Goal: Task Accomplishment & Management: Complete application form

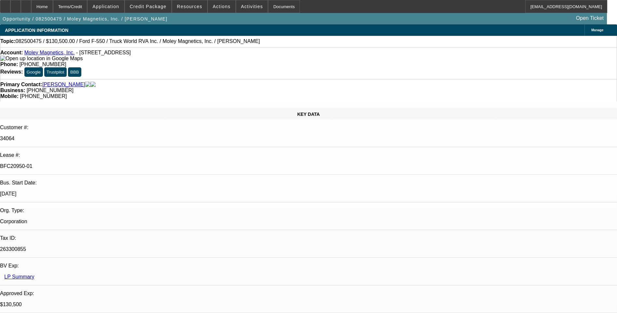
select select "0.1"
select select "0"
select select "0.1"
select select "0"
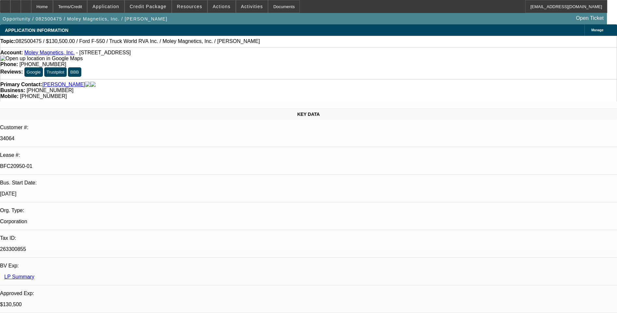
select select "0"
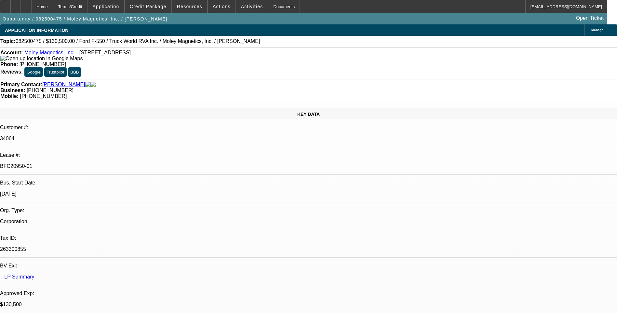
select select "0"
select select "1"
select select "6"
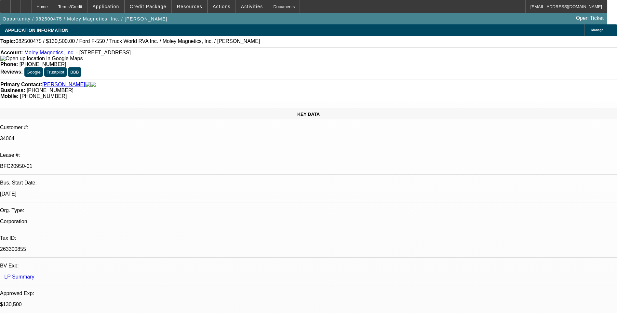
select select "1"
select select "6"
select select "1"
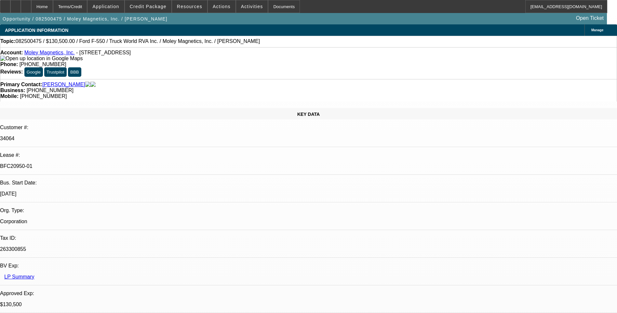
select select "6"
select select "1"
select select "6"
click at [47, 55] on link "Moley Magnetics, Inc." at bounding box center [49, 53] width 50 height 6
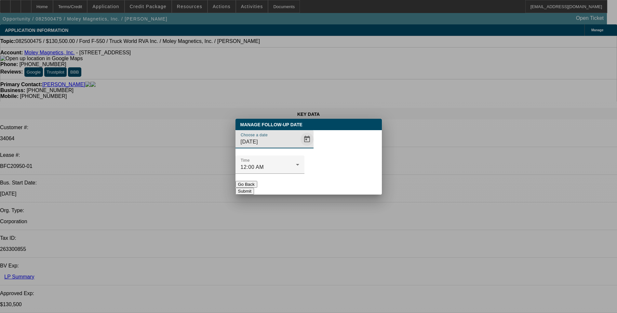
click at [299, 147] on span "Open calendar" at bounding box center [307, 139] width 16 height 16
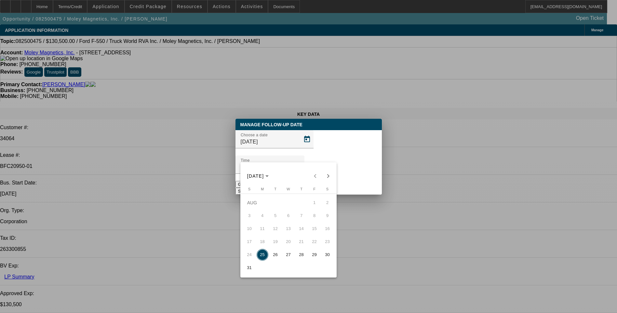
click at [288, 258] on span "27" at bounding box center [289, 255] width 12 height 12
type input "8/27/2025"
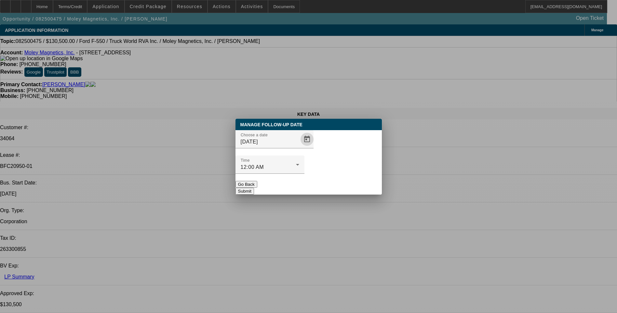
click at [254, 188] on button "Submit" at bounding box center [244, 191] width 19 height 7
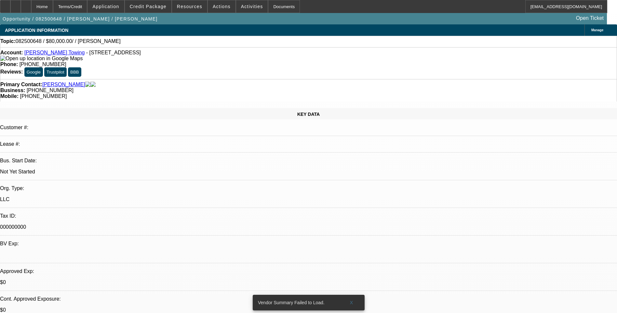
select select "0"
select select "2"
select select "0.1"
select select "4"
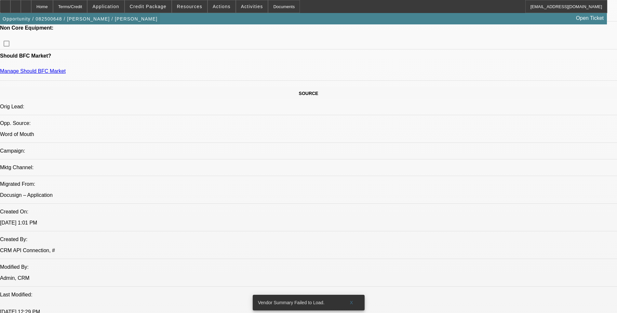
scroll to position [325, 0]
click at [243, 7] on span "Activities" at bounding box center [252, 6] width 22 height 5
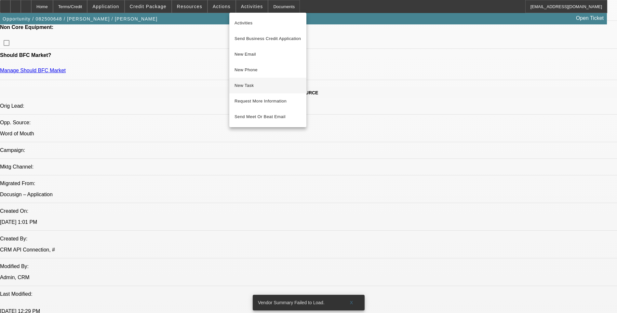
click at [255, 86] on span "New Task" at bounding box center [267, 86] width 67 height 8
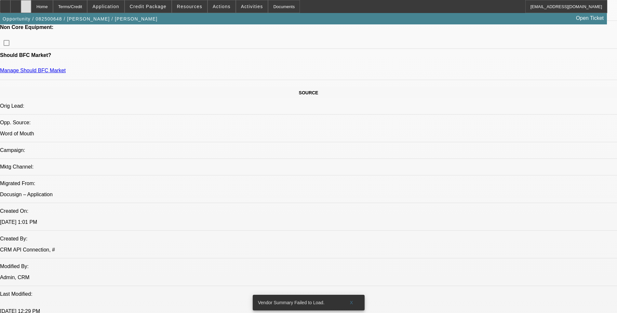
click at [26, 4] on icon at bounding box center [26, 4] width 0 height 0
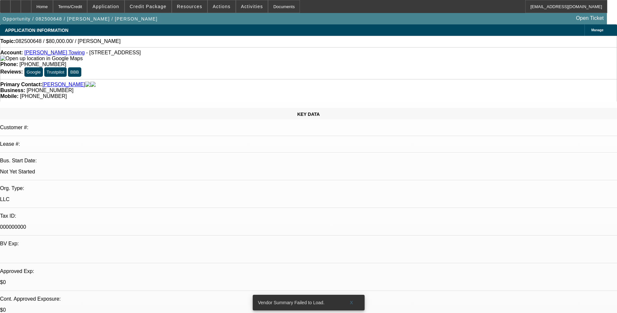
select select "0"
select select "2"
select select "0.1"
select select "4"
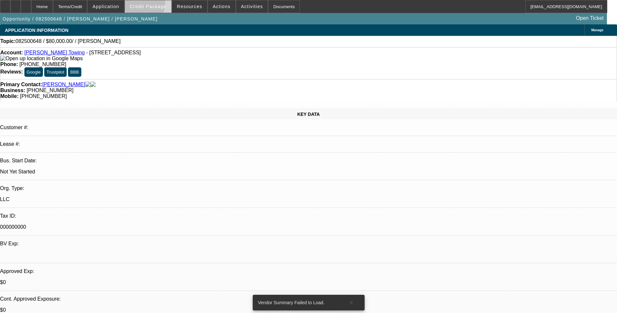
click at [155, 5] on span "Credit Package" at bounding box center [148, 6] width 37 height 5
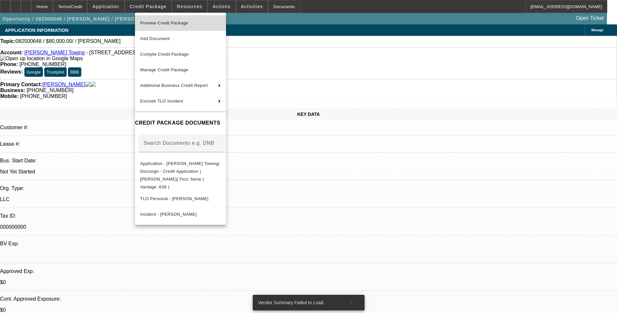
click at [174, 26] on span "Preview Credit Package" at bounding box center [180, 23] width 81 height 8
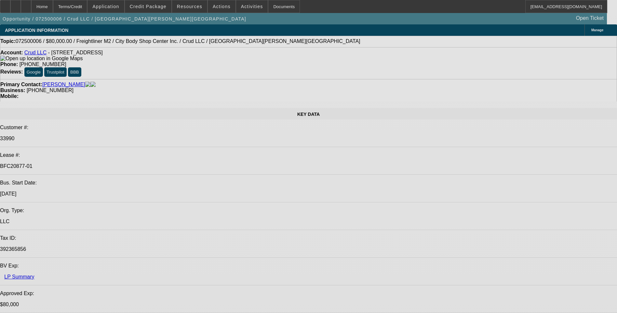
select select "0"
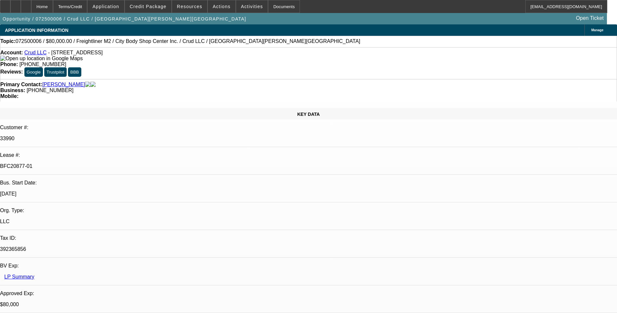
select select "2"
select select "0"
select select "2"
select select "0"
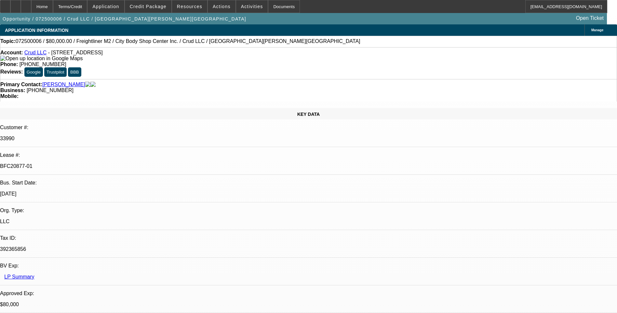
select select "0"
select select "2"
select select "0"
select select "2"
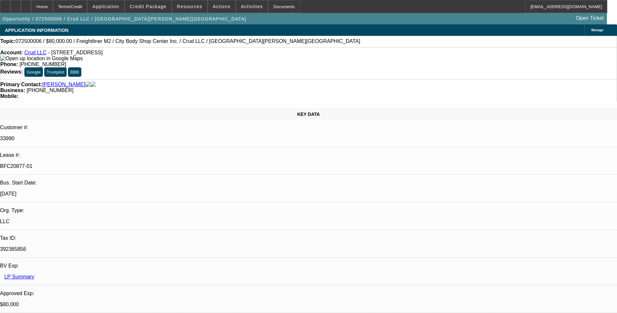
select select "0"
select select "1"
select select "2"
select select "6"
select select "1"
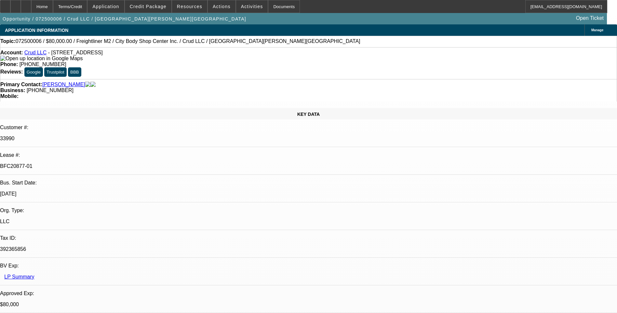
select select "2"
select select "6"
select select "1"
select select "2"
select select "6"
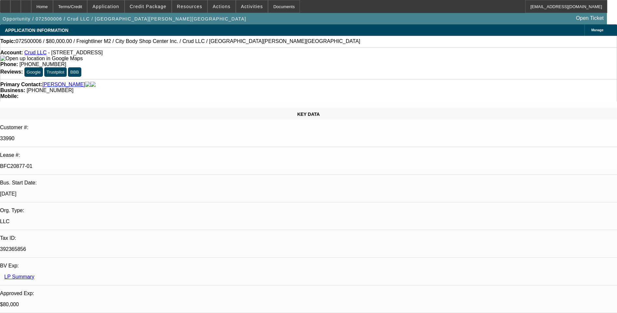
select select "1"
select select "2"
select select "6"
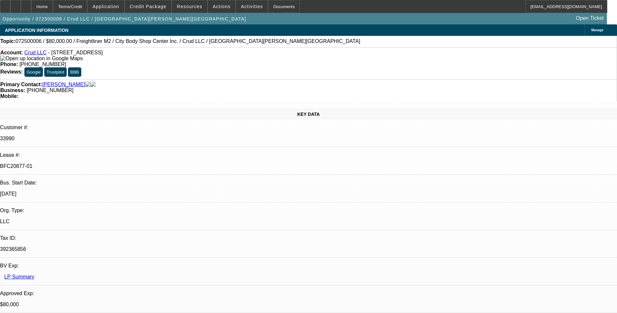
scroll to position [195, 0]
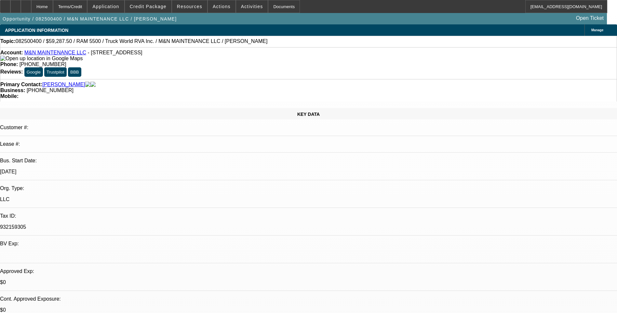
select select "0.1"
select select "0"
select select "6"
select select "0.1"
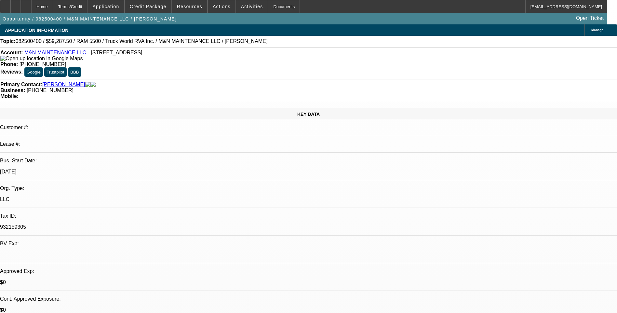
select select "0"
select select "6"
select select "0.1"
select select "0"
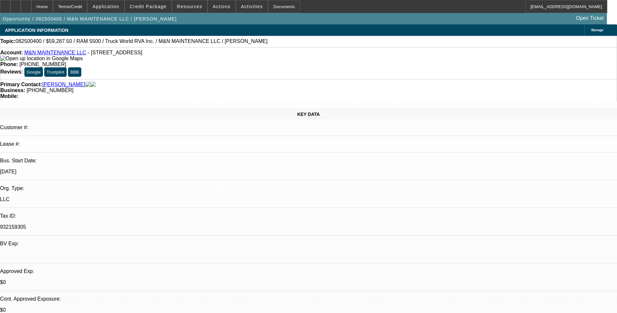
select select "0"
select select "6"
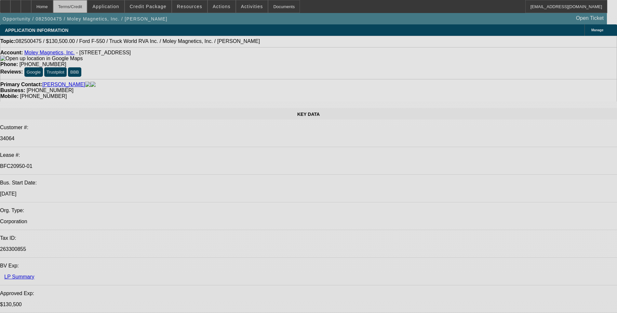
select select "0.1"
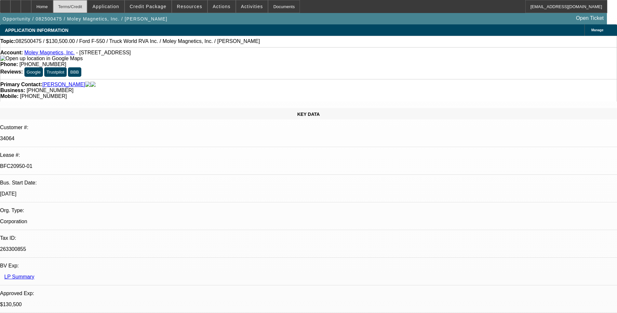
select select "0"
select select "0.1"
select select "0"
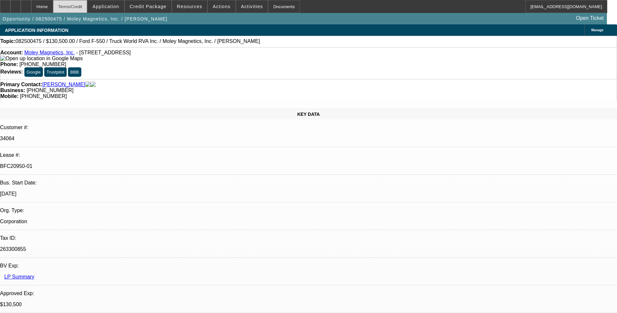
select select "0"
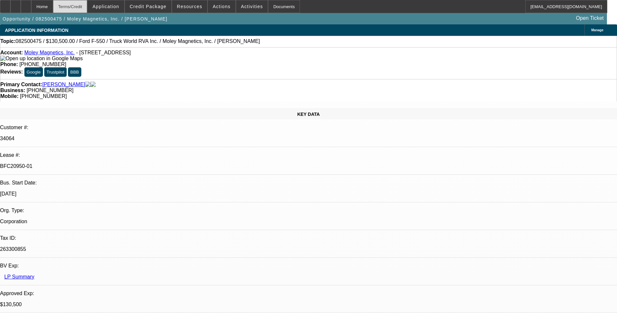
select select "0"
select select "1"
select select "6"
select select "1"
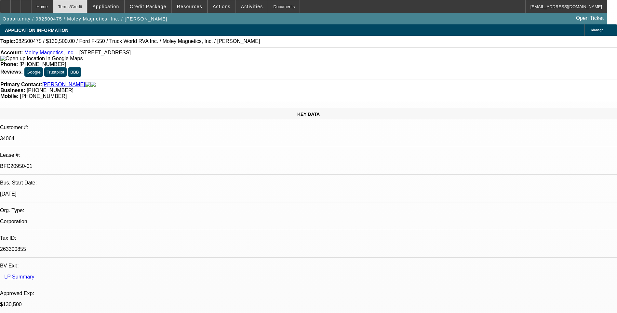
select select "1"
select select "6"
select select "1"
select select "6"
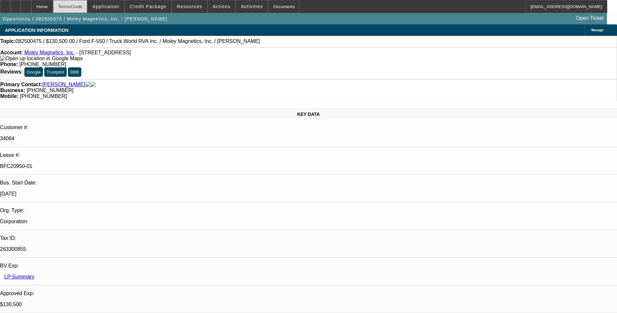
select select "1"
select select "6"
click at [83, 7] on div "Terms/Credit" at bounding box center [70, 6] width 34 height 13
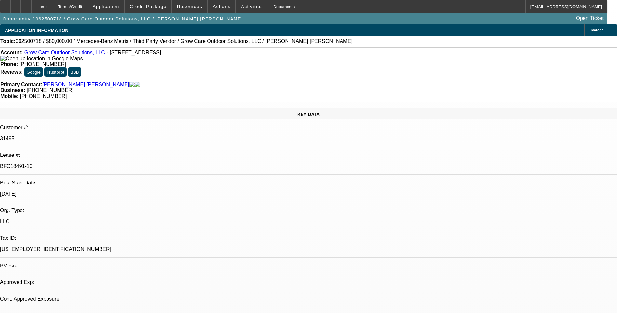
select select "0"
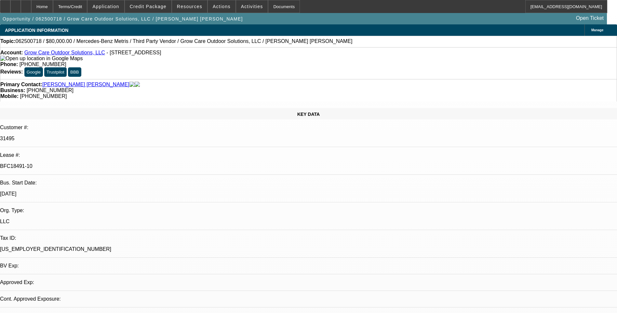
select select "0"
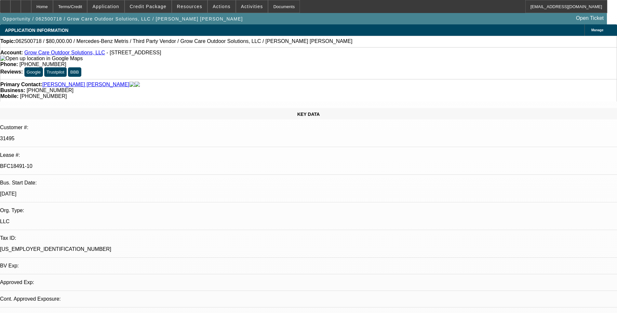
select select "0"
select select "1"
select select "6"
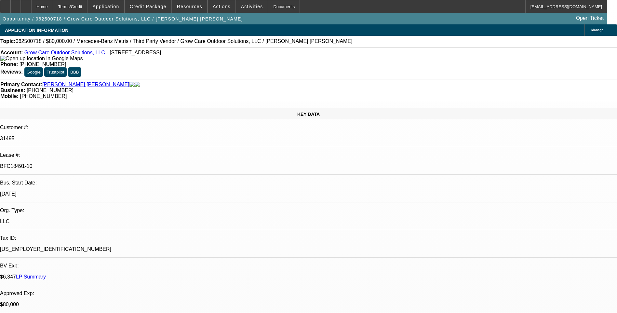
select select "1"
select select "6"
select select "1"
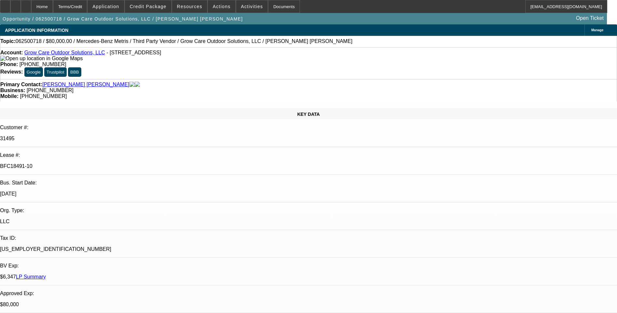
select select "6"
select select "1"
select select "6"
click at [406, 49] on div "Account: Grow Care Outdoor Solutions, LLC - 17940 N Tamiami Trl Ste 110, North …" at bounding box center [308, 63] width 617 height 32
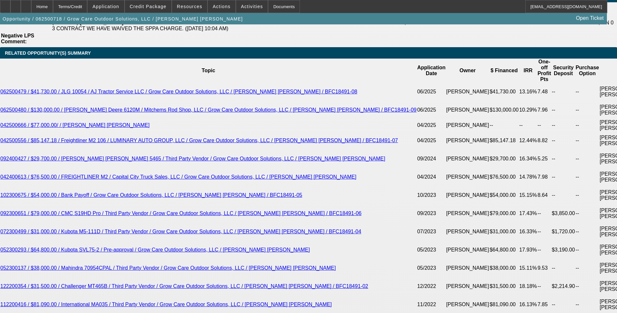
scroll to position [1203, 0]
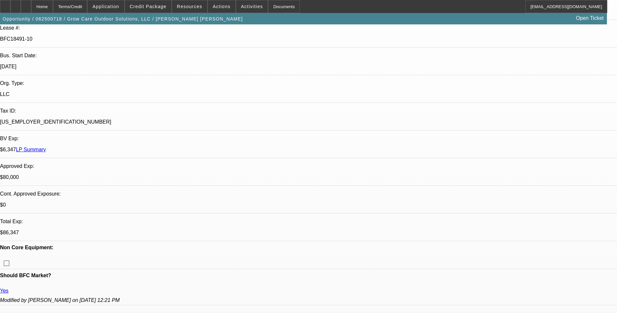
scroll to position [0, 0]
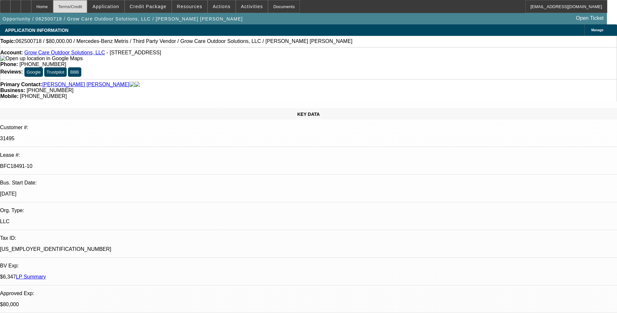
click at [87, 8] on div "Terms/Credit" at bounding box center [70, 6] width 34 height 13
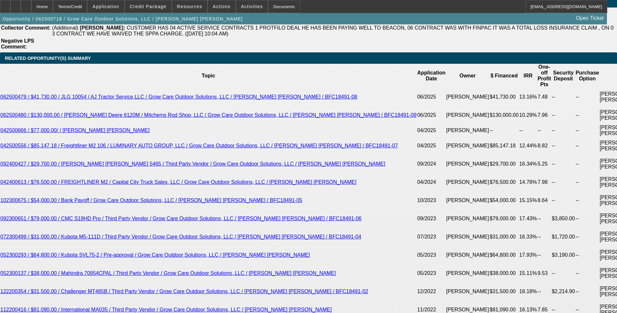
scroll to position [1198, 0]
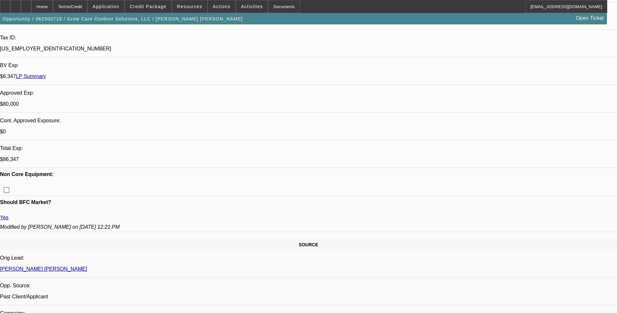
scroll to position [0, 0]
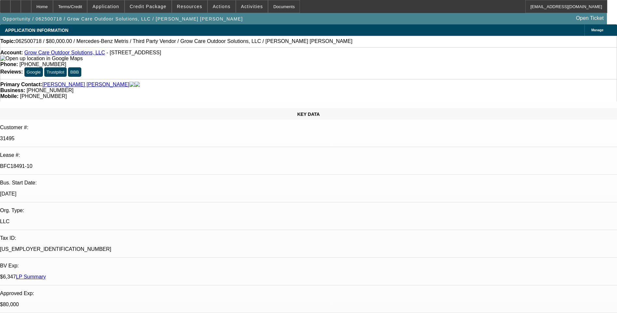
click at [406, 41] on div "Topic: 062500718 / $80,000.00 / Mercedes-Benz Metris / Third Party Vendor / Gro…" at bounding box center [308, 41] width 616 height 6
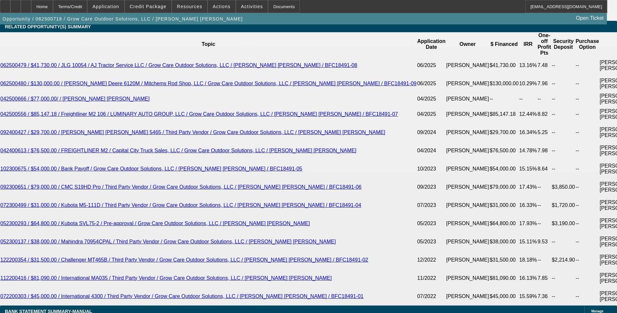
scroll to position [1203, 0]
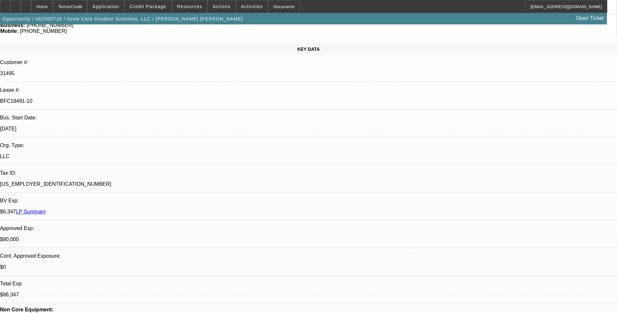
scroll to position [0, 0]
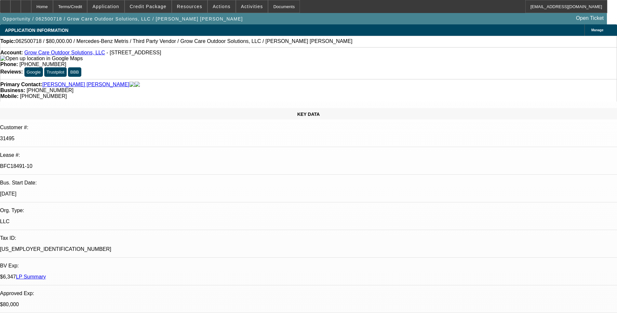
click at [26, 4] on icon at bounding box center [26, 4] width 0 height 0
select select "0"
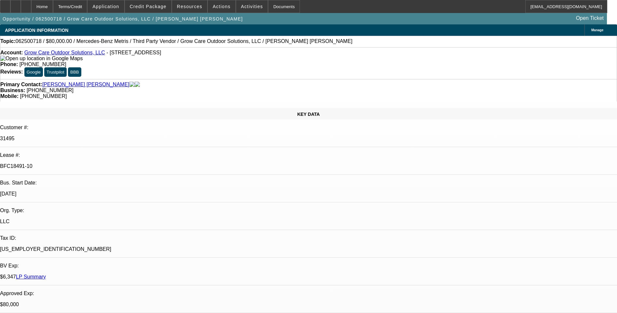
select select "0"
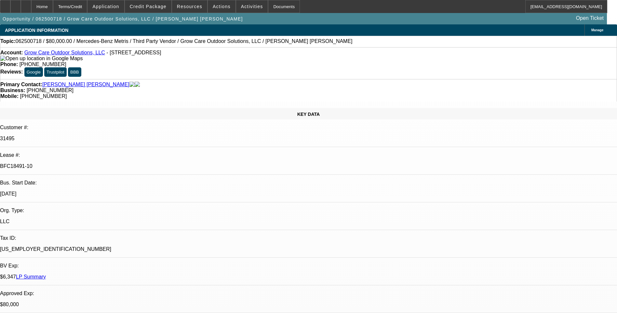
select select "0"
select select "1"
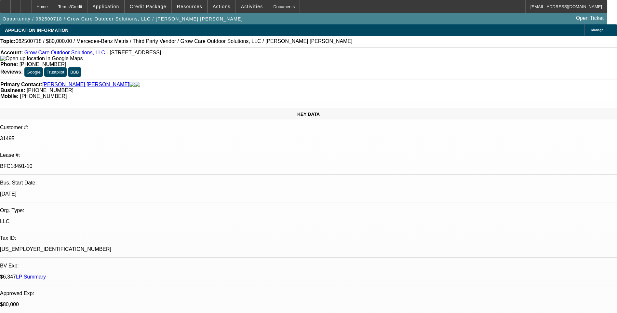
select select "1"
select select "6"
select select "1"
select select "6"
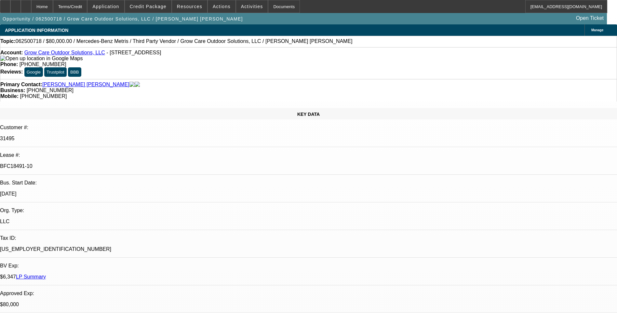
select select "1"
select select "6"
select select "1"
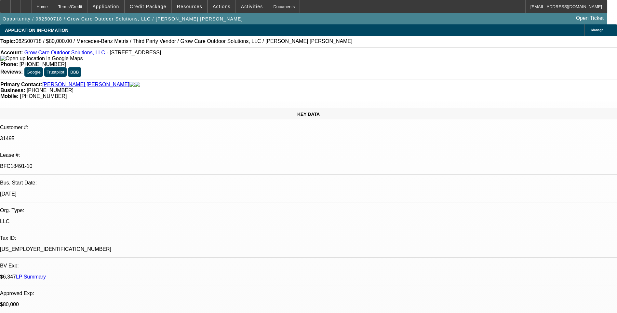
select select "6"
select select "0"
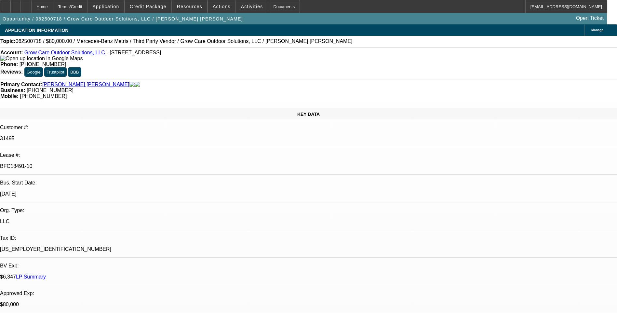
select select "0"
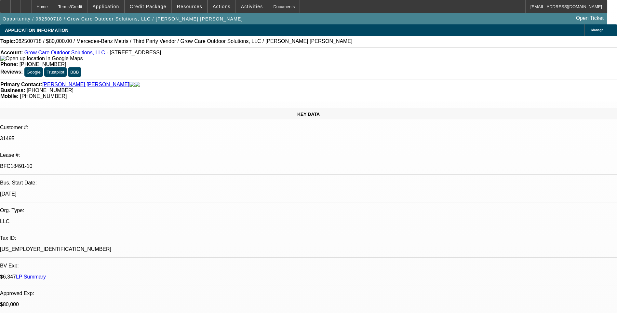
select select "0"
select select "1"
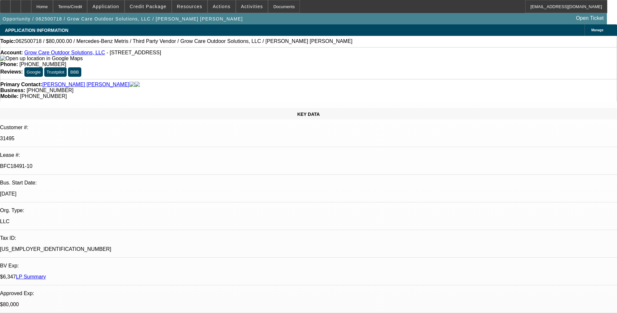
select select "6"
select select "1"
select select "6"
select select "1"
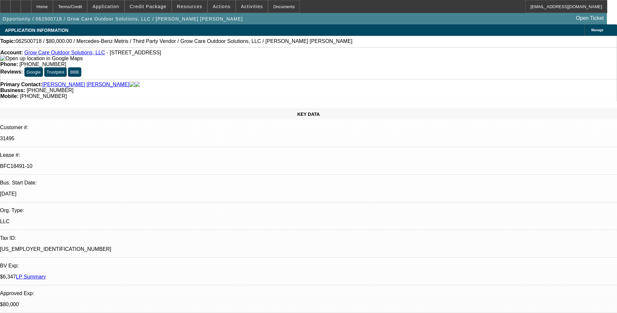
select select "1"
select select "6"
select select "1"
select select "6"
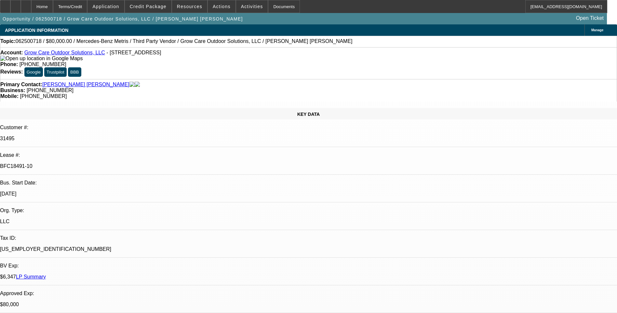
select select "0"
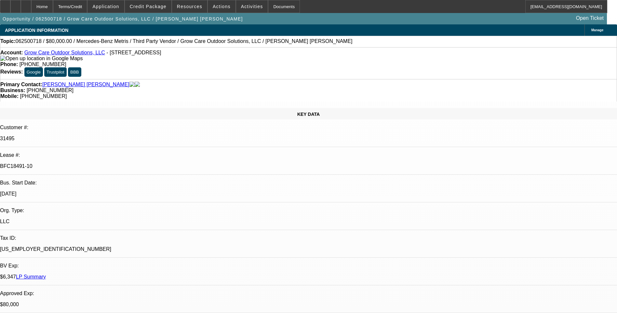
select select "0"
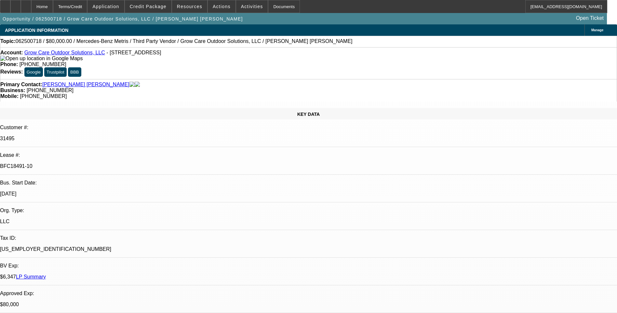
select select "0"
select select "1"
select select "6"
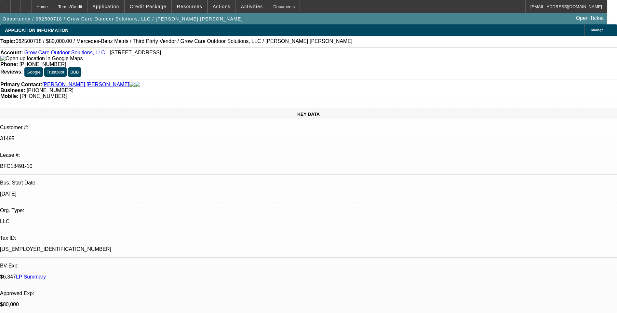
select select "1"
select select "6"
select select "1"
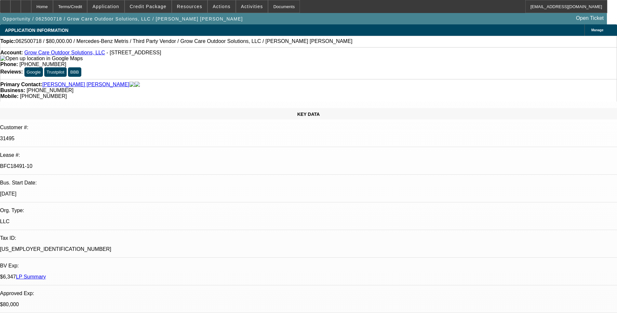
select select "6"
select select "1"
select select "6"
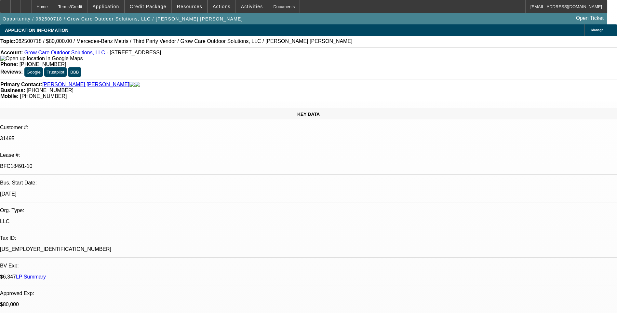
click at [406, 79] on div "Primary Contact: Granados Paiz, Jose Business: (239) 677-9160 Mobile: (954) 790…" at bounding box center [308, 90] width 617 height 22
click at [165, 44] on div "Topic: 062500718 / $80,000.00 / Mercedes-Benz Metris / Third Party Vendor / Gro…" at bounding box center [308, 41] width 616 height 6
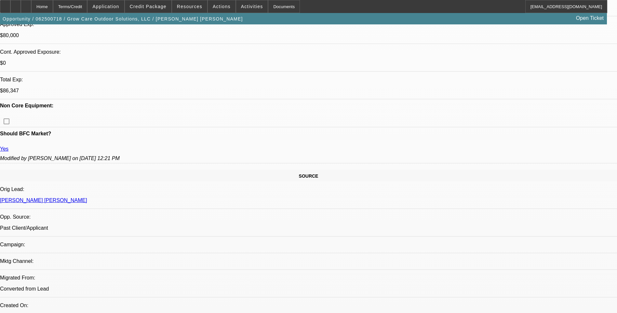
scroll to position [130, 0]
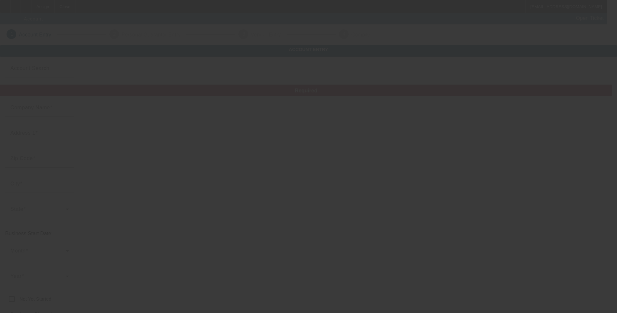
type input "Treeline Utility Solutions, LLC"
type input "[STREET_ADDRESS]"
type input "30721"
type input "[PERSON_NAME]"
type input "[PHONE_NUMBER]"
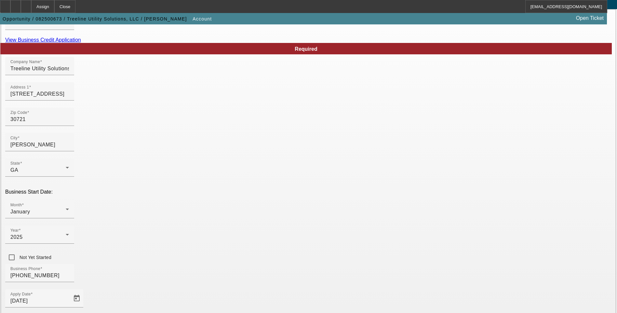
scroll to position [98, 0]
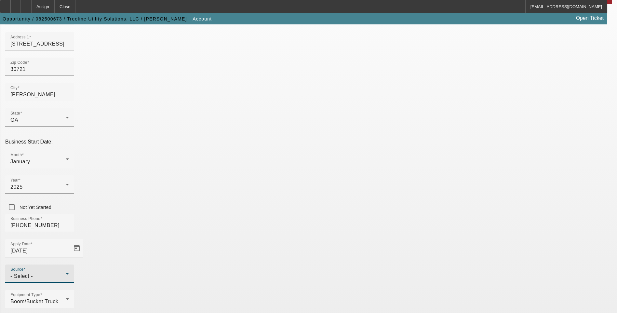
click at [66, 272] on div "- Select -" at bounding box center [37, 276] width 55 height 8
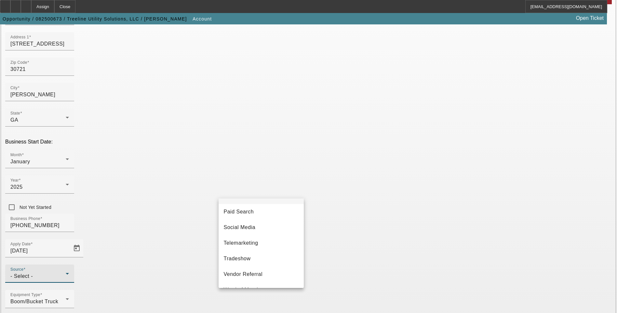
scroll to position [231, 0]
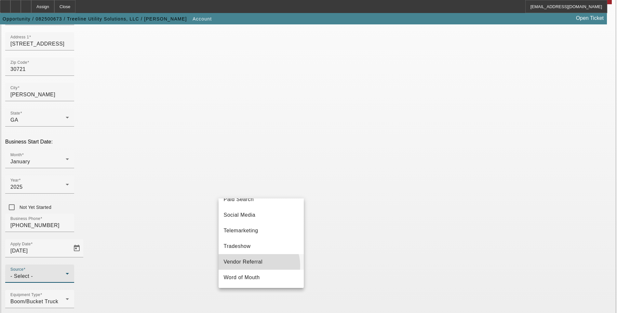
click at [252, 266] on mat-option "Vendor Referral" at bounding box center [260, 262] width 85 height 16
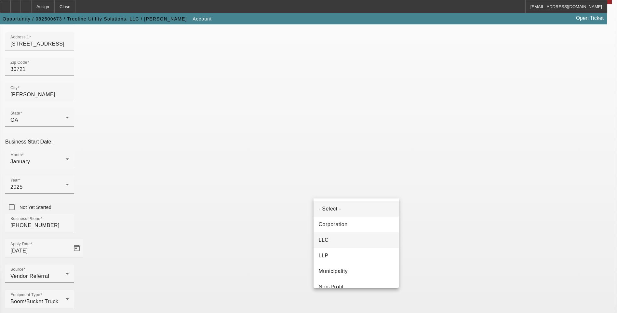
click at [340, 241] on mat-option "LLC" at bounding box center [355, 240] width 85 height 16
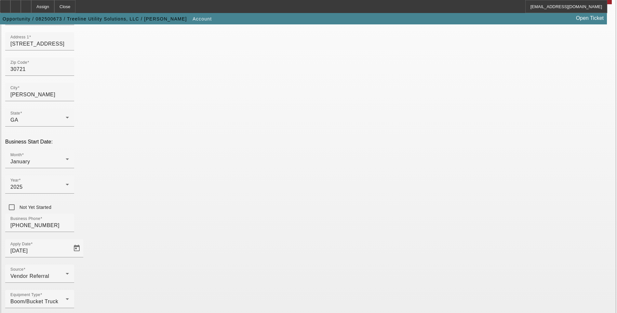
drag, startPoint x: 429, startPoint y: 193, endPoint x: 424, endPoint y: 192, distance: 4.6
paste input "[US_EMPLOYER_IDENTIFICATION_NUMBER]"
type input "[US_EMPLOYER_IDENTIFICATION_NUMBER]"
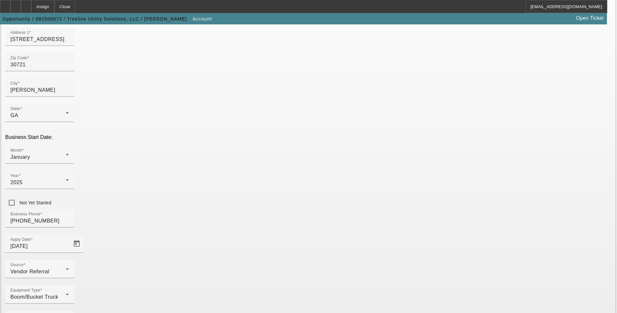
scroll to position [103, 0]
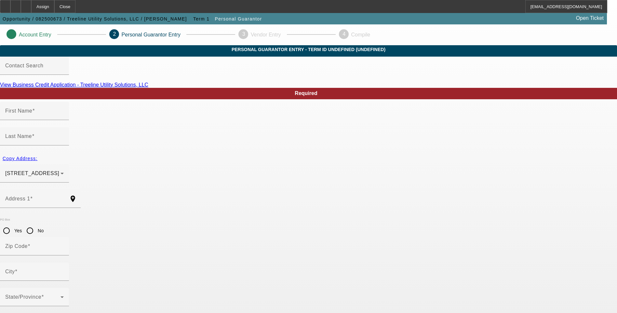
type input "[PERSON_NAME]"
type input "3140 Tea Roll Ln"
radio input "true"
type input "30721"
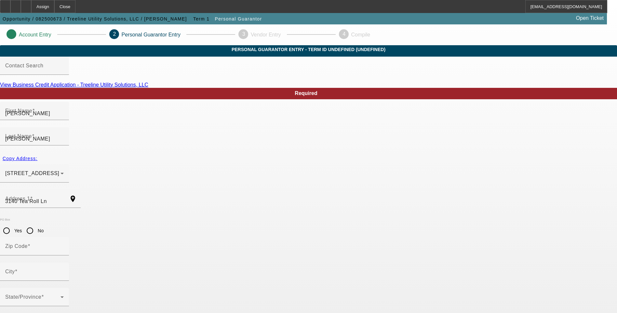
type input "[PERSON_NAME]"
type input "[PHONE_NUMBER]"
type input "100"
type input "343-74-6886"
type input "[PERSON_NAME][EMAIL_ADDRESS][DOMAIN_NAME]"
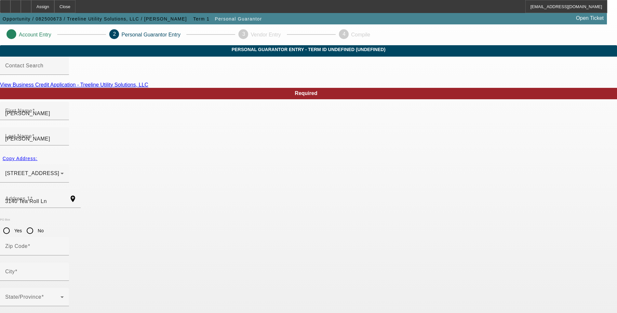
type input "[PHONE_NUMBER]"
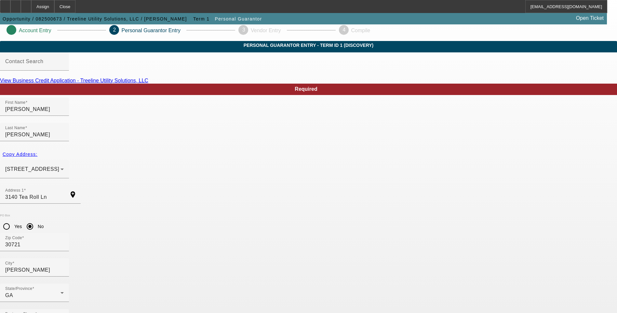
scroll to position [5, 0]
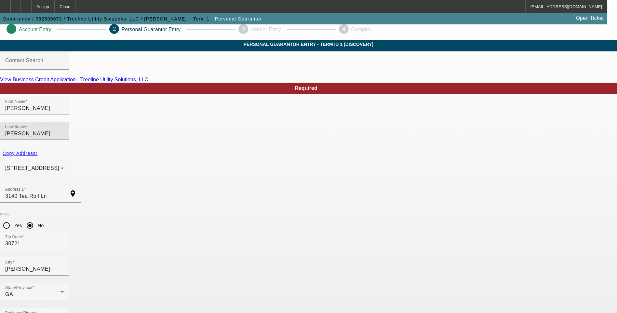
click at [64, 130] on input "[PERSON_NAME]" at bounding box center [34, 134] width 59 height 8
type input "[PERSON_NAME]"
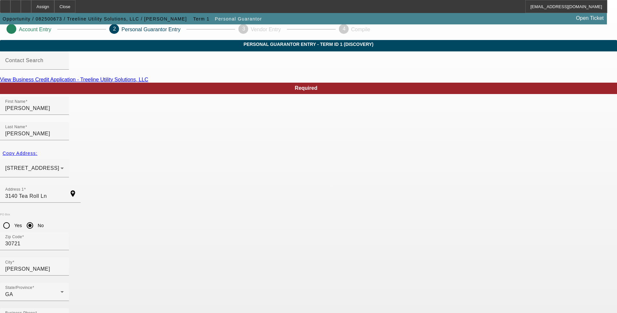
type input "[PERSON_NAME]"
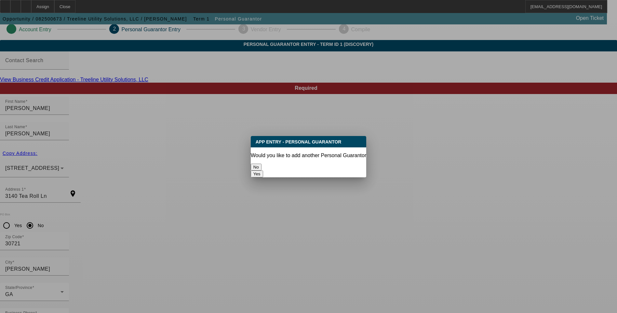
click at [261, 164] on button "No" at bounding box center [256, 167] width 11 height 7
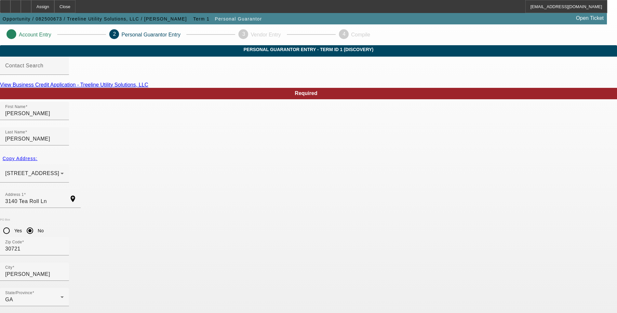
scroll to position [5, 0]
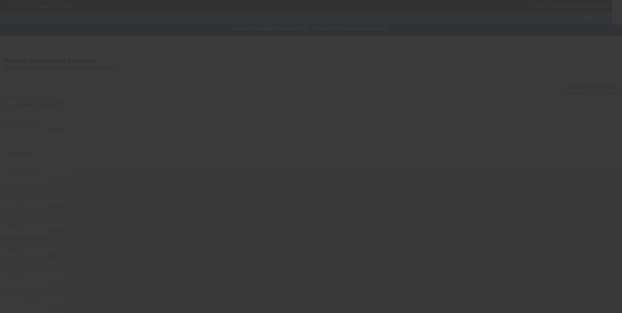
type input "$89,900.00"
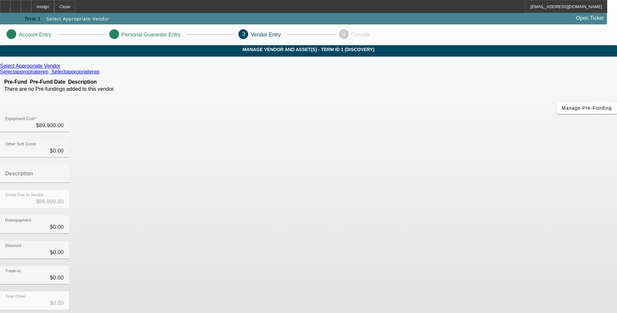
click at [62, 69] on icon at bounding box center [62, 66] width 0 height 6
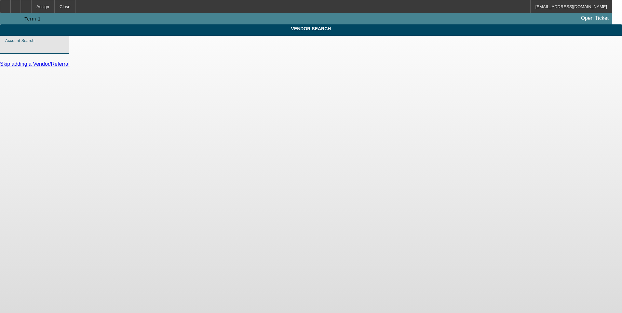
click at [64, 51] on input "Account Search" at bounding box center [34, 48] width 59 height 8
type input "P"
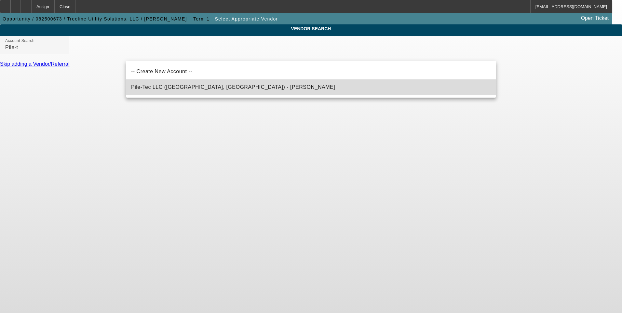
click at [217, 88] on span "Pile-Tec LLC ([GEOGRAPHIC_DATA], [GEOGRAPHIC_DATA]) - [PERSON_NAME]" at bounding box center [233, 87] width 204 height 6
type input "Pile-Tec LLC ([GEOGRAPHIC_DATA], [GEOGRAPHIC_DATA]) - [PERSON_NAME]"
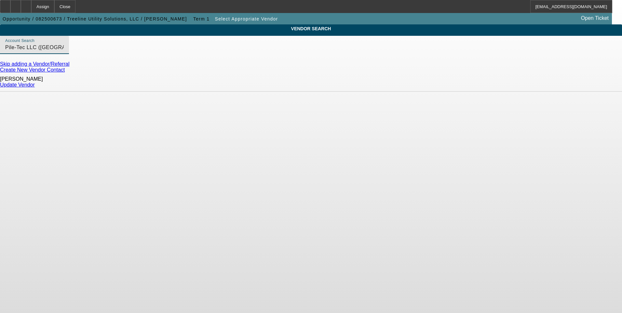
click at [35, 84] on link "Update Vendor" at bounding box center [17, 85] width 35 height 6
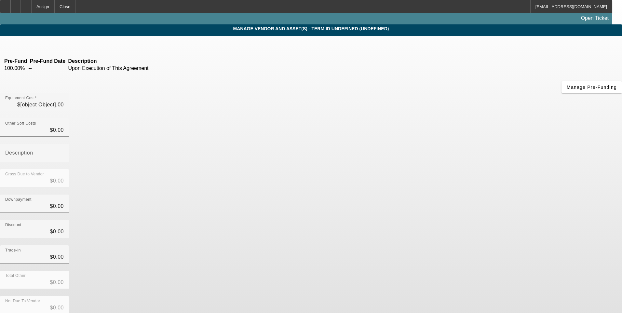
type input "$89,900.00"
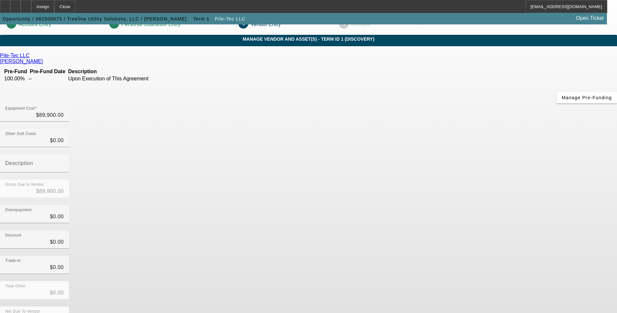
scroll to position [19, 0]
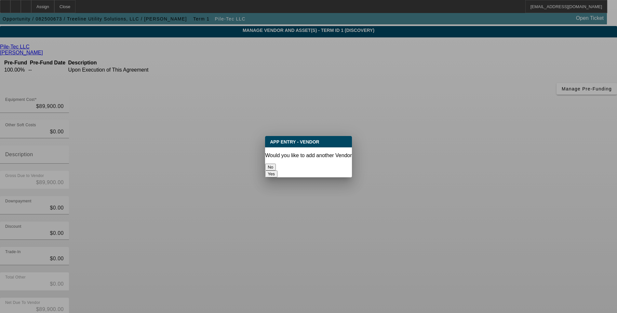
click at [276, 164] on button "No" at bounding box center [270, 167] width 11 height 7
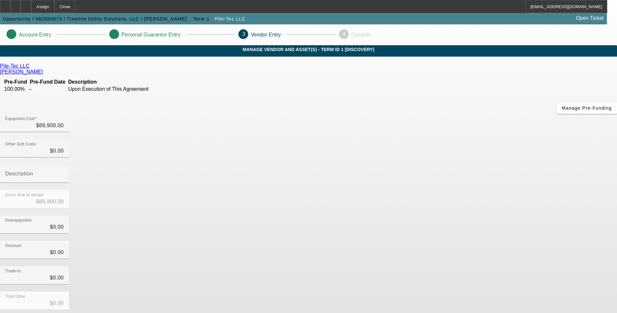
scroll to position [19, 0]
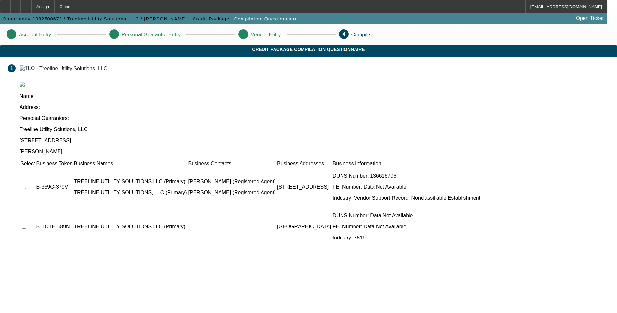
click at [26, 185] on input "checkbox" at bounding box center [24, 187] width 4 height 4
checkbox input "true"
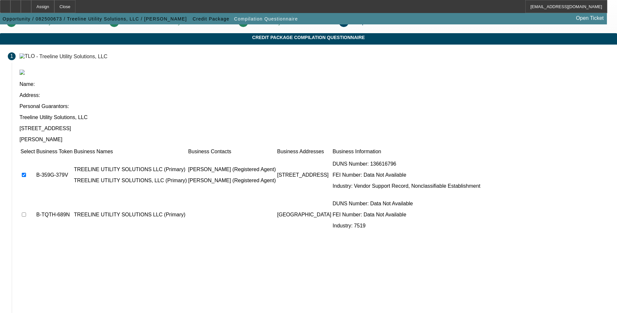
scroll to position [23, 0]
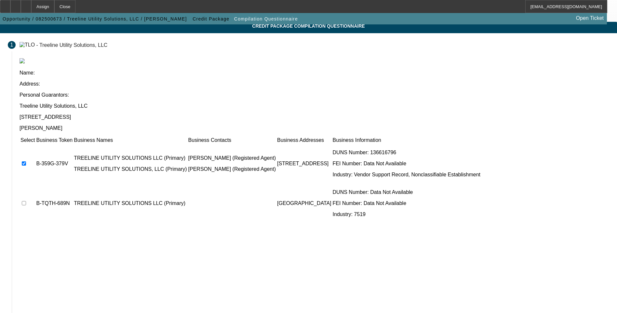
click at [26, 201] on input "checkbox" at bounding box center [24, 203] width 4 height 4
checkbox input "true"
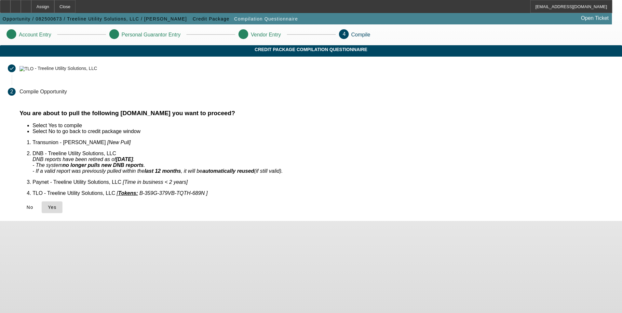
click at [57, 205] on span "Yes" at bounding box center [52, 207] width 9 height 5
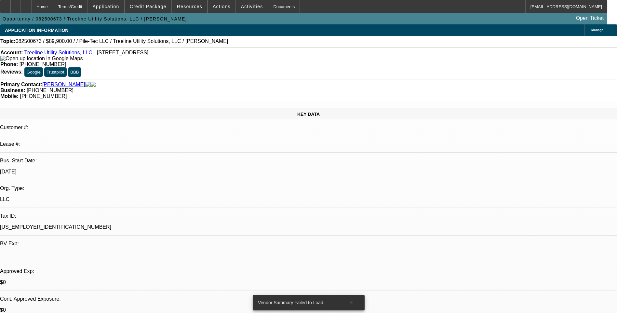
select select "0"
select select "2"
select select "0.1"
select select "4"
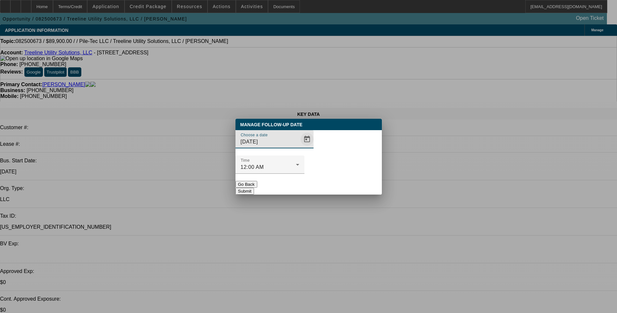
click at [299, 147] on span "Open calendar" at bounding box center [307, 139] width 16 height 16
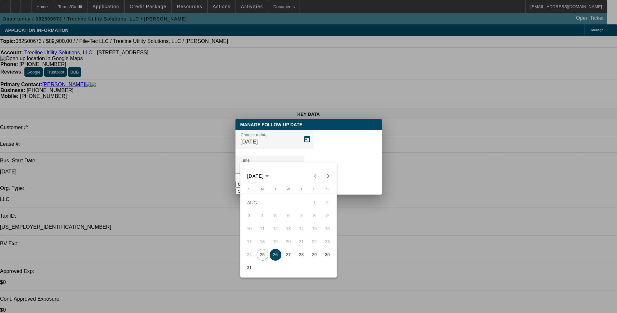
click at [261, 258] on span "25" at bounding box center [263, 255] width 12 height 12
type input "8/25/2025"
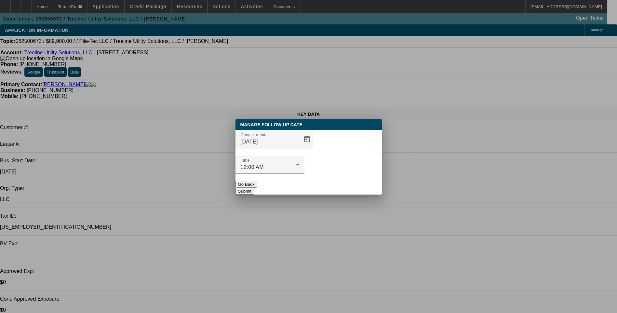
click at [254, 188] on button "Submit" at bounding box center [244, 191] width 19 height 7
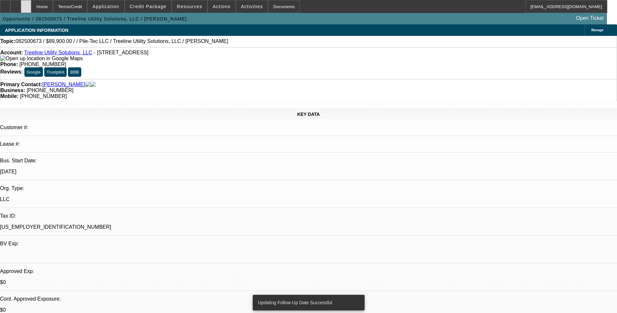
click at [31, 7] on div at bounding box center [26, 6] width 10 height 13
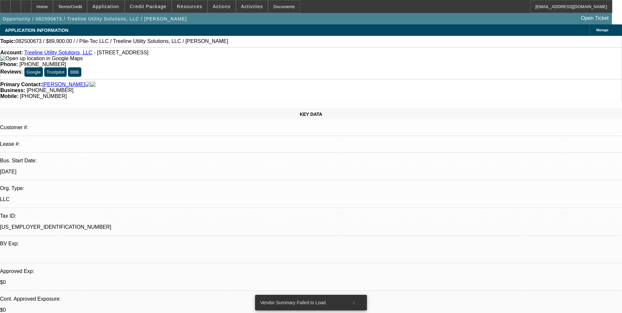
select select "0"
select select "2"
select select "0.1"
select select "4"
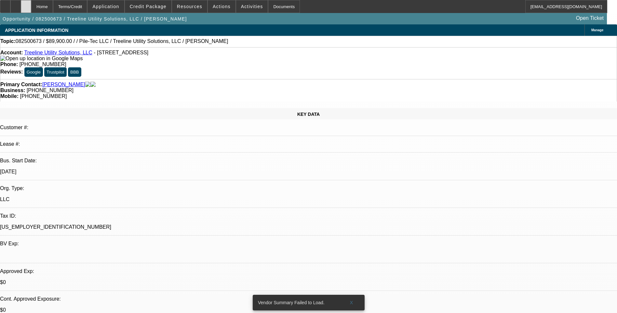
click at [31, 9] on div at bounding box center [26, 6] width 10 height 13
select select "0"
select select "2"
select select "0.1"
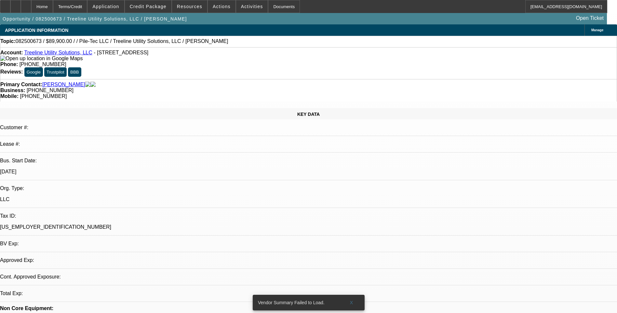
select select "4"
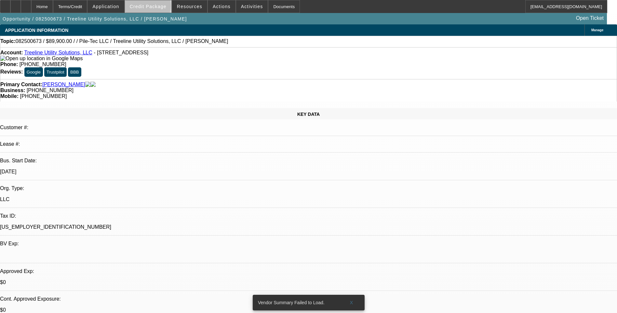
click at [158, 7] on span "Credit Package" at bounding box center [148, 6] width 37 height 5
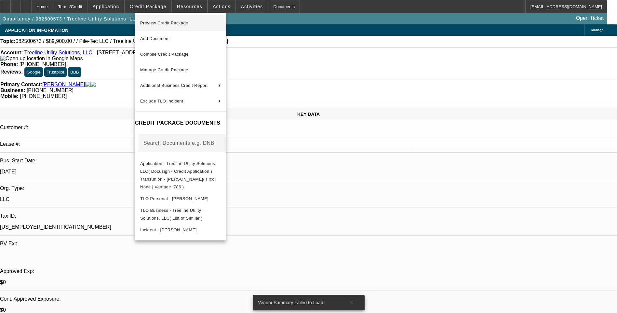
click at [177, 23] on span "Preview Credit Package" at bounding box center [164, 22] width 48 height 5
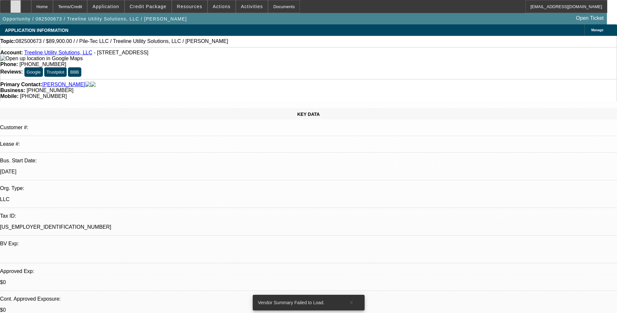
click at [21, 9] on div at bounding box center [15, 6] width 10 height 13
drag, startPoint x: 41, startPoint y: 8, endPoint x: 48, endPoint y: 6, distance: 7.7
click at [26, 4] on icon at bounding box center [26, 4] width 0 height 0
select select "0"
select select "2"
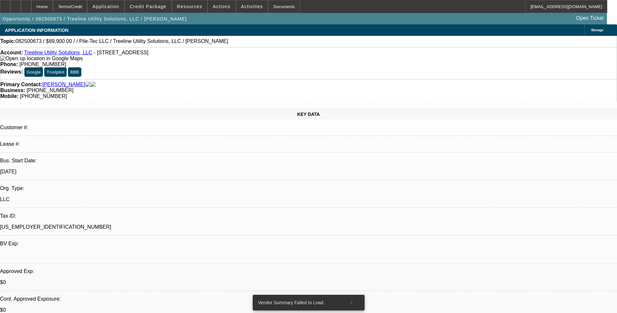
select select "0.1"
select select "1"
select select "2"
select select "4"
click at [161, 7] on span "Credit Package" at bounding box center [148, 6] width 37 height 5
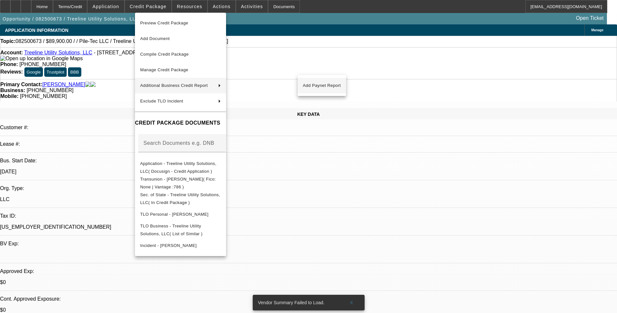
click at [326, 85] on span "Add Paynet Report" at bounding box center [322, 86] width 38 height 8
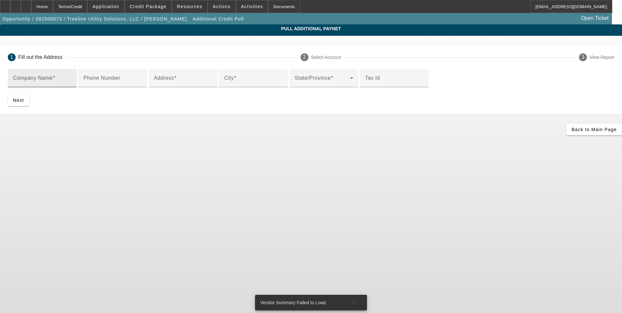
drag, startPoint x: 178, startPoint y: 79, endPoint x: 165, endPoint y: 80, distance: 13.3
click at [53, 79] on mat-label "Company Name" at bounding box center [33, 78] width 40 height 6
click at [72, 79] on input "Company Name" at bounding box center [42, 81] width 59 height 8
paste input "Treeline Utility Solutions, LLC"
type input "Treeline Utility Solutions, LLC"
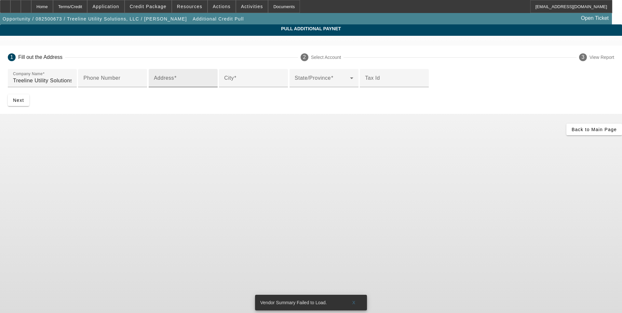
drag, startPoint x: 166, startPoint y: 132, endPoint x: 154, endPoint y: 131, distance: 11.7
click at [165, 81] on label "Address" at bounding box center [165, 78] width 23 height 6
click at [165, 85] on input "Address" at bounding box center [183, 81] width 59 height 8
paste input "[STREET_ADDRESS]"
type input "3140 Tea Roll Lane"
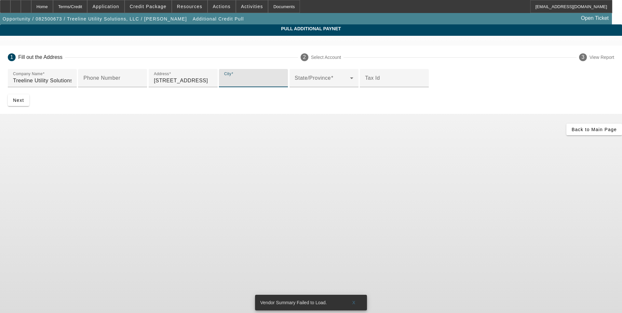
click at [224, 85] on input "City" at bounding box center [253, 81] width 59 height 8
click at [224, 81] on mat-label "City" at bounding box center [229, 78] width 10 height 6
click at [224, 85] on input "City" at bounding box center [253, 81] width 59 height 8
paste input "Dalton"
type input "Dalton"
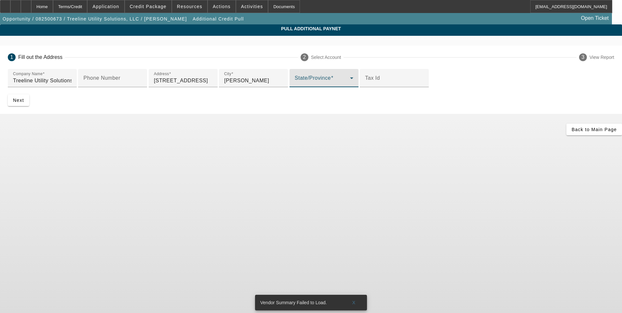
click at [295, 85] on span at bounding box center [322, 81] width 55 height 8
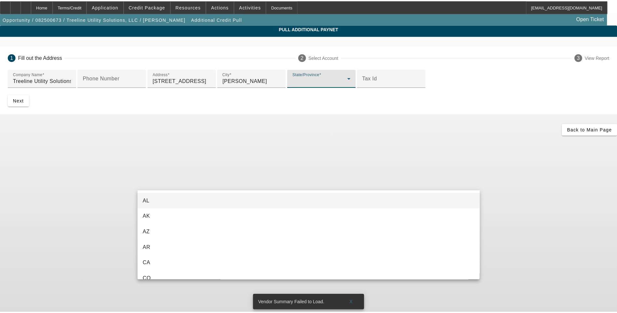
scroll to position [85, 0]
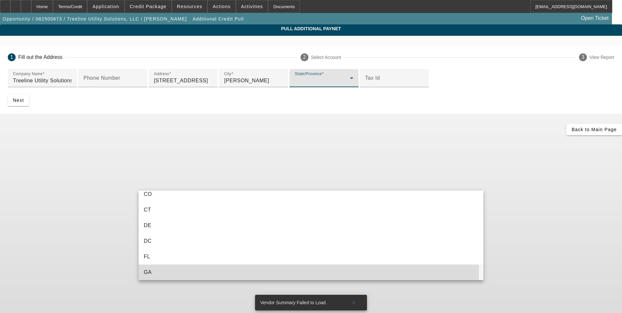
click at [161, 269] on mat-option "GA" at bounding box center [311, 272] width 345 height 16
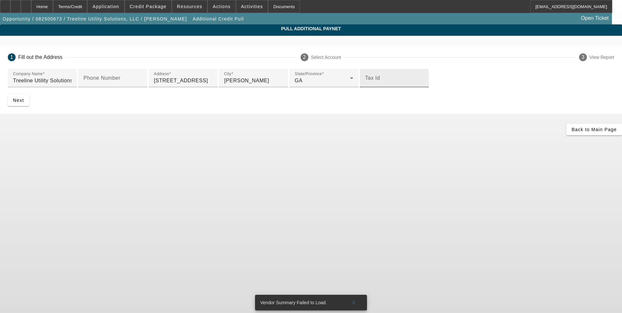
click at [365, 81] on mat-label "Tax Id" at bounding box center [372, 78] width 15 height 6
click at [365, 85] on input "Tax Id" at bounding box center [394, 81] width 59 height 8
paste input "[US_EMPLOYER_IDENTIFICATION_NUMBER]"
type input "[US_EMPLOYER_IDENTIFICATION_NUMBER]"
click at [120, 81] on mat-label "Phone Number" at bounding box center [101, 78] width 37 height 6
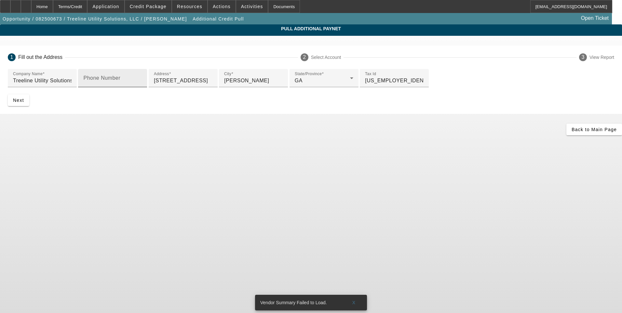
click at [142, 85] on input "Phone Number" at bounding box center [112, 81] width 59 height 8
type input "7064834489"
click at [28, 135] on app-additional-credit-pull "Pull Additional Paynet 1 Fill out the Address 2 Select Account 3 View Report Co…" at bounding box center [311, 79] width 622 height 111
click at [29, 108] on span "submit" at bounding box center [18, 100] width 21 height 16
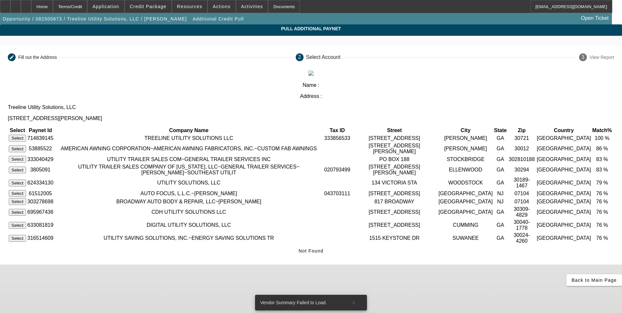
click at [26, 135] on button "Select" at bounding box center [17, 138] width 17 height 7
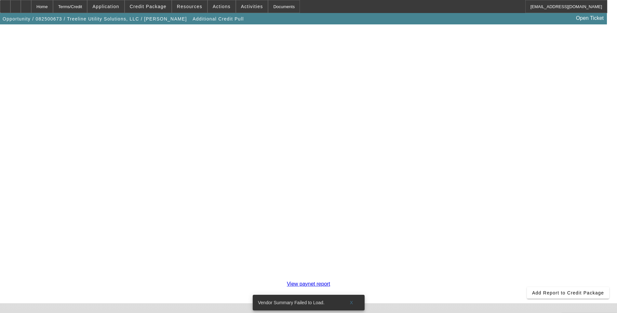
scroll to position [114, 0]
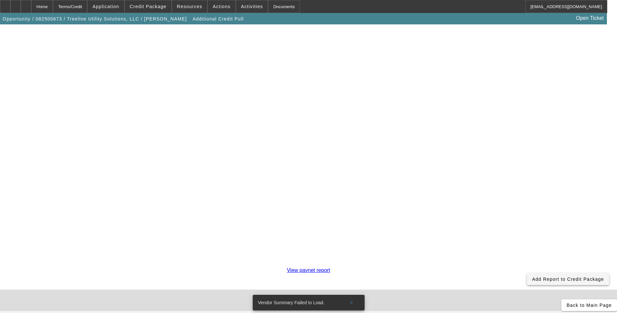
click at [532, 276] on span "Add Report to Credit Package" at bounding box center [568, 278] width 72 height 5
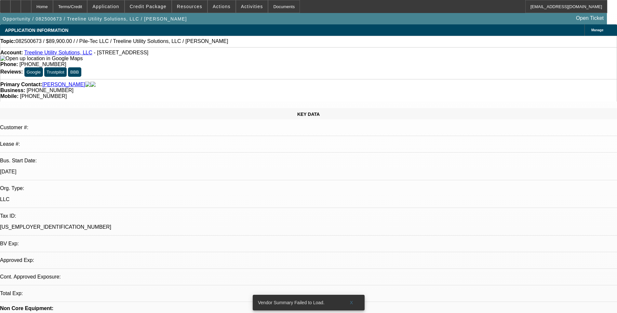
select select "0"
select select "2"
select select "0.1"
select select "4"
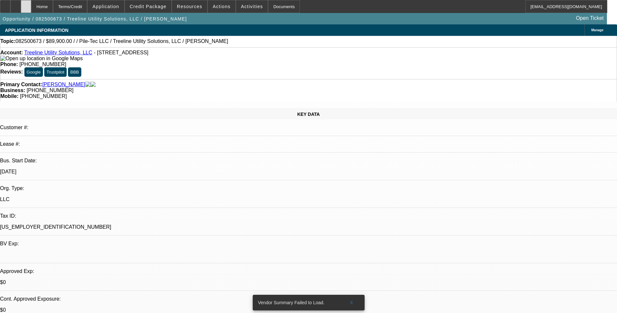
click at [31, 10] on div at bounding box center [26, 6] width 10 height 13
select select "0"
select select "2"
select select "0.1"
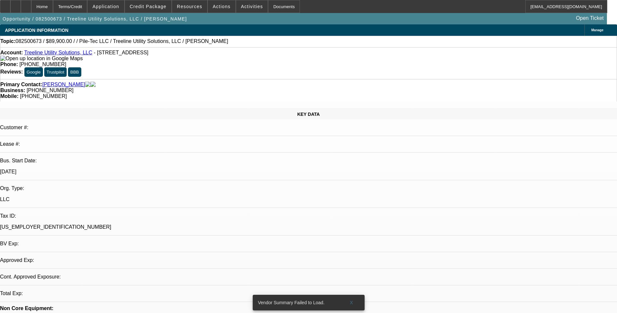
select select "4"
click at [26, 4] on icon at bounding box center [26, 4] width 0 height 0
select select "0"
select select "2"
select select "0.1"
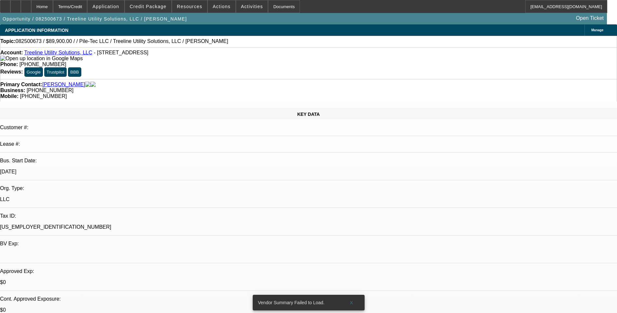
select select "1"
select select "2"
select select "4"
select select "0"
select select "2"
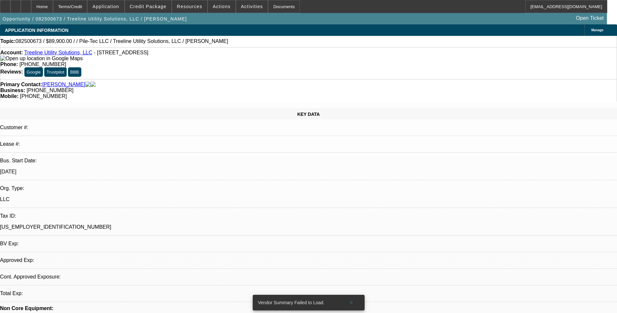
select select "0.1"
select select "1"
select select "2"
select select "4"
click at [16, 4] on icon at bounding box center [16, 4] width 0 height 0
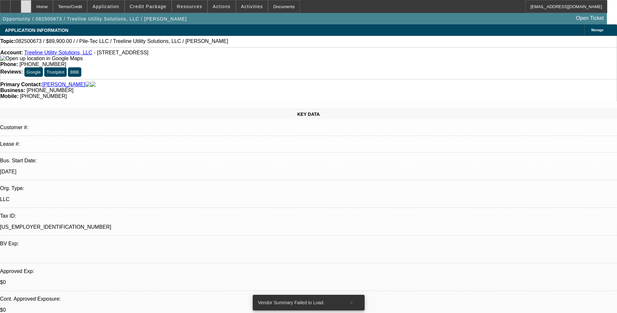
click at [26, 4] on icon at bounding box center [26, 4] width 0 height 0
select select "0"
select select "2"
select select "0.1"
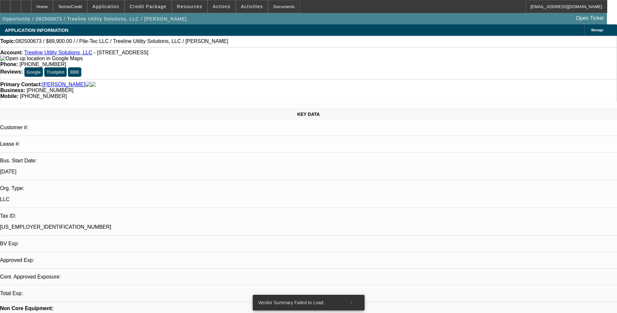
select select "4"
drag, startPoint x: 29, startPoint y: 54, endPoint x: 84, endPoint y: 54, distance: 54.3
click at [84, 54] on div "Account: Treeline Utility Solutions, LLC - 3140 Tea Roll Lane, Dalton, GA 30721" at bounding box center [308, 56] width 616 height 12
drag, startPoint x: 84, startPoint y: 54, endPoint x: 80, endPoint y: 54, distance: 3.9
copy link "Treeline Utility Solutions, LLC"
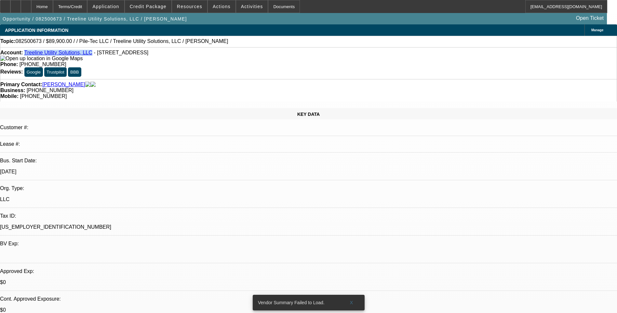
drag, startPoint x: 90, startPoint y: 54, endPoint x: 160, endPoint y: 54, distance: 70.2
click at [148, 53] on span "- [STREET_ADDRESS]" at bounding box center [121, 53] width 55 height 6
drag, startPoint x: 160, startPoint y: 54, endPoint x: 151, endPoint y: 54, distance: 9.4
copy span "3140 Tea Roll Lane, Dalton, GA 30721"
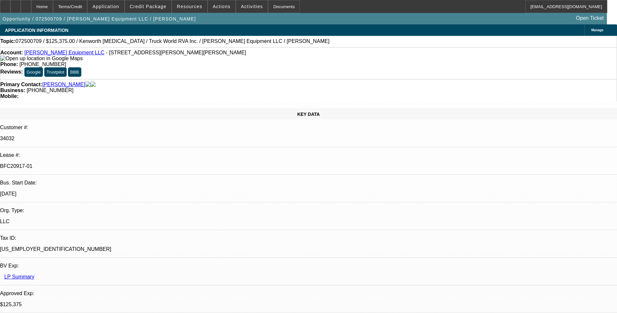
select select "0.15"
select select "2"
select select "0"
select select "0.15"
select select "2"
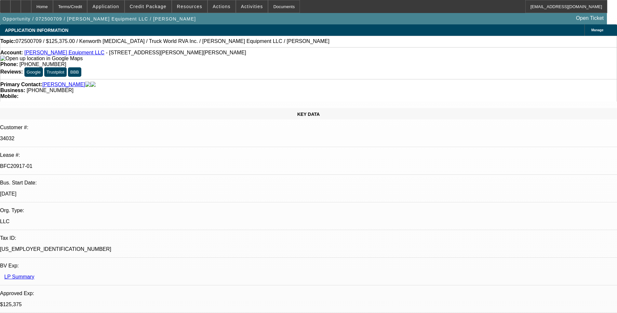
select select "0"
select select "2"
select select "0"
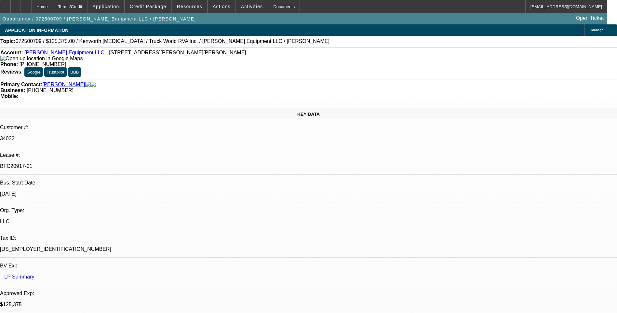
select select "2"
select select "0"
select select "1"
select select "2"
select select "6"
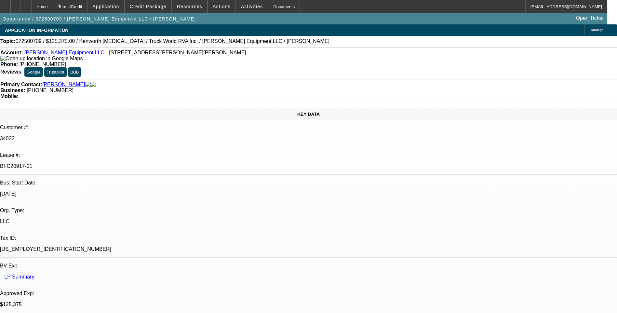
select select "1"
select select "2"
select select "6"
select select "1"
select select "2"
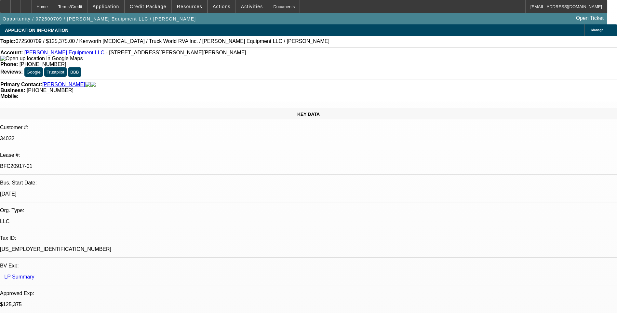
select select "6"
select select "1"
select select "2"
select select "6"
click at [85, 6] on div "Terms/Credit" at bounding box center [70, 6] width 34 height 13
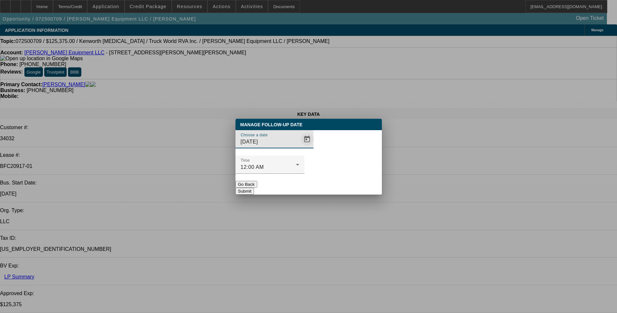
click at [299, 147] on span "Open calendar" at bounding box center [307, 139] width 16 height 16
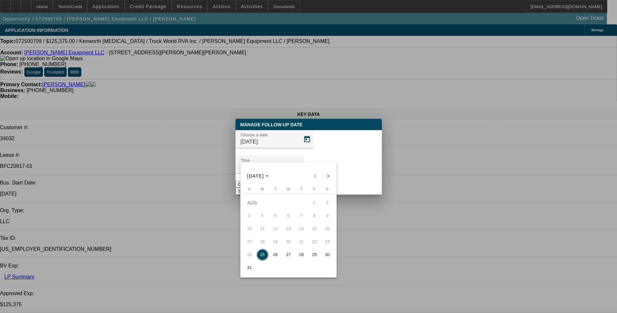
click at [292, 256] on span "27" at bounding box center [289, 255] width 12 height 12
type input "8/27/2025"
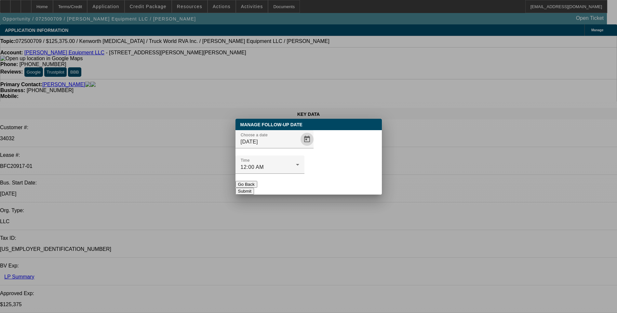
click at [254, 188] on button "Submit" at bounding box center [244, 191] width 19 height 7
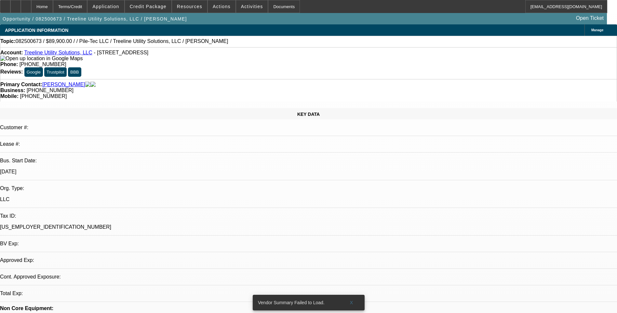
select select "0"
select select "2"
select select "0.1"
select select "1"
select select "2"
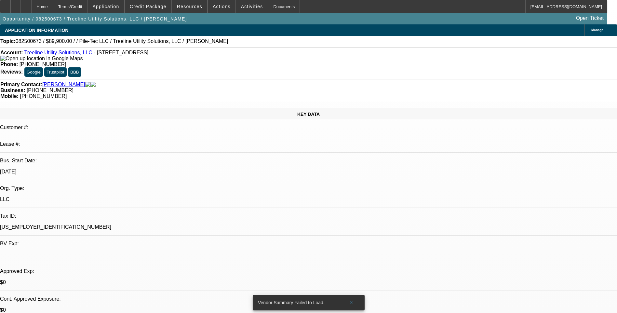
select select "4"
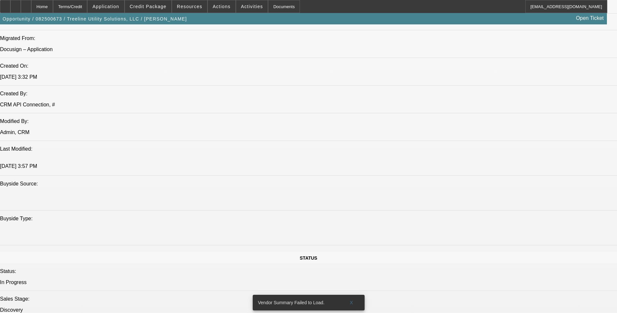
scroll to position [455, 0]
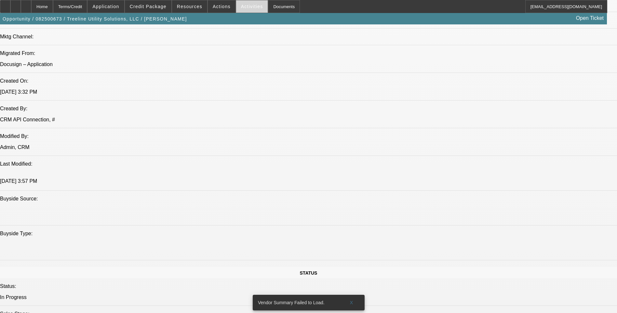
click at [241, 8] on span "Activities" at bounding box center [252, 6] width 22 height 5
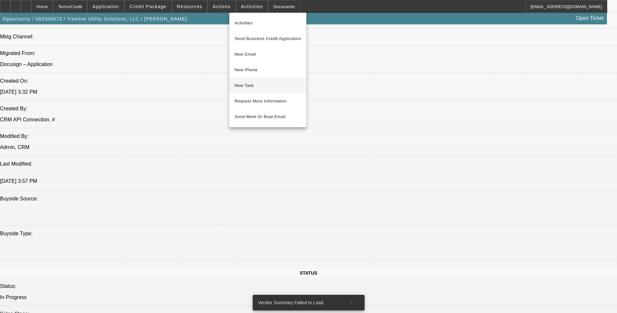
click at [260, 86] on span "New Task" at bounding box center [267, 86] width 67 height 8
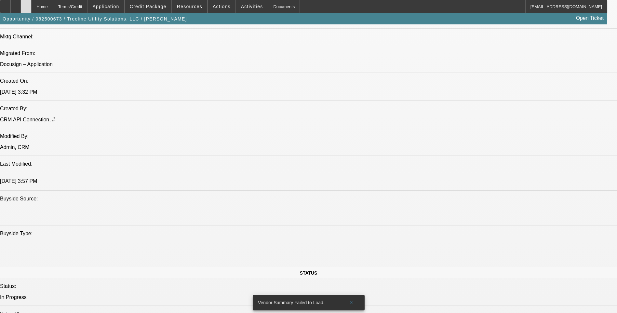
click at [31, 7] on div at bounding box center [26, 6] width 10 height 13
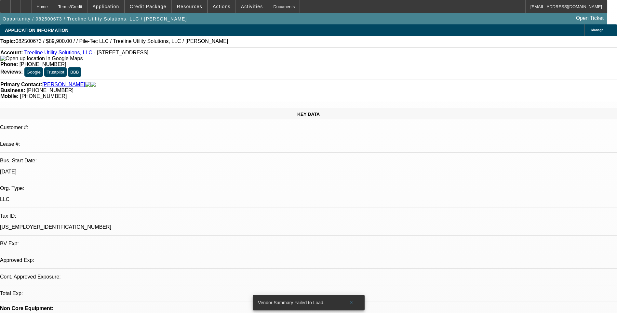
select select "0"
select select "2"
select select "0.1"
select select "1"
select select "2"
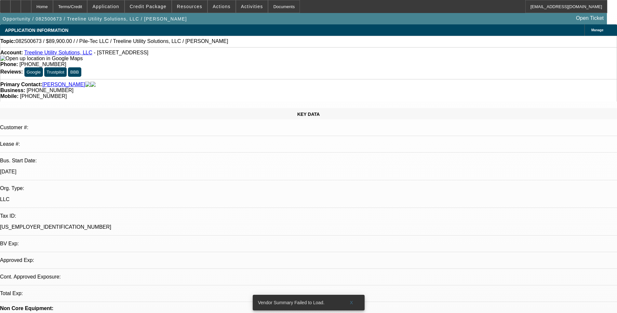
select select "4"
